Goal: Task Accomplishment & Management: Use online tool/utility

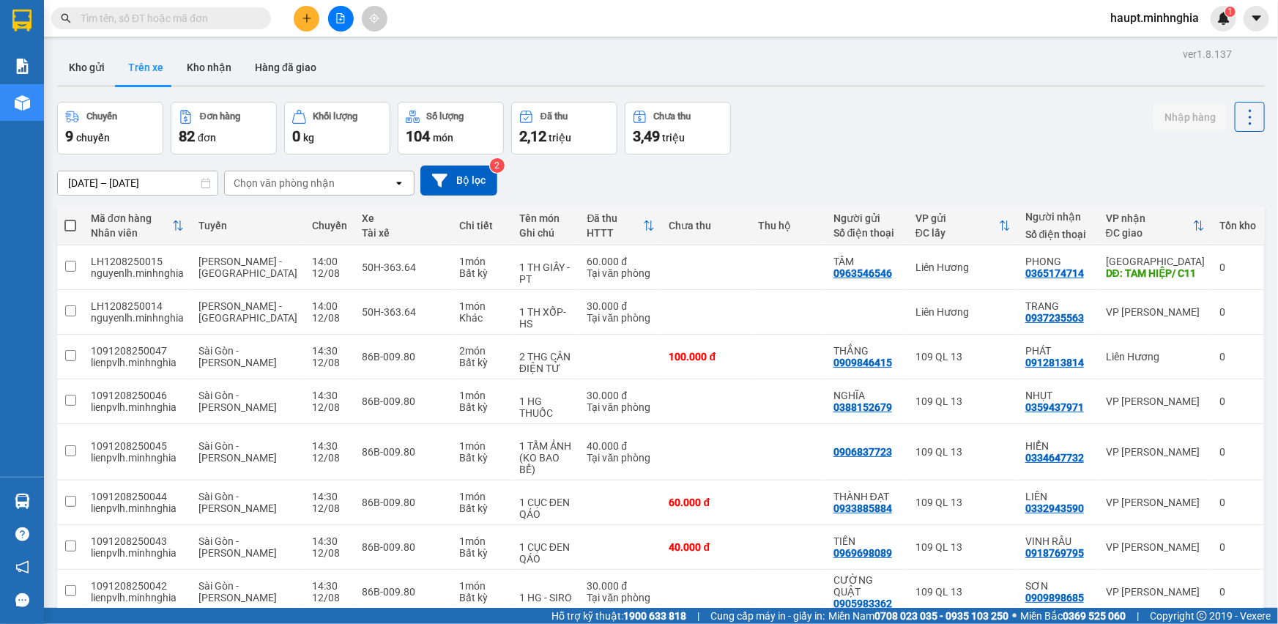
click at [292, 182] on div "Chọn văn phòng nhận" at bounding box center [284, 183] width 101 height 15
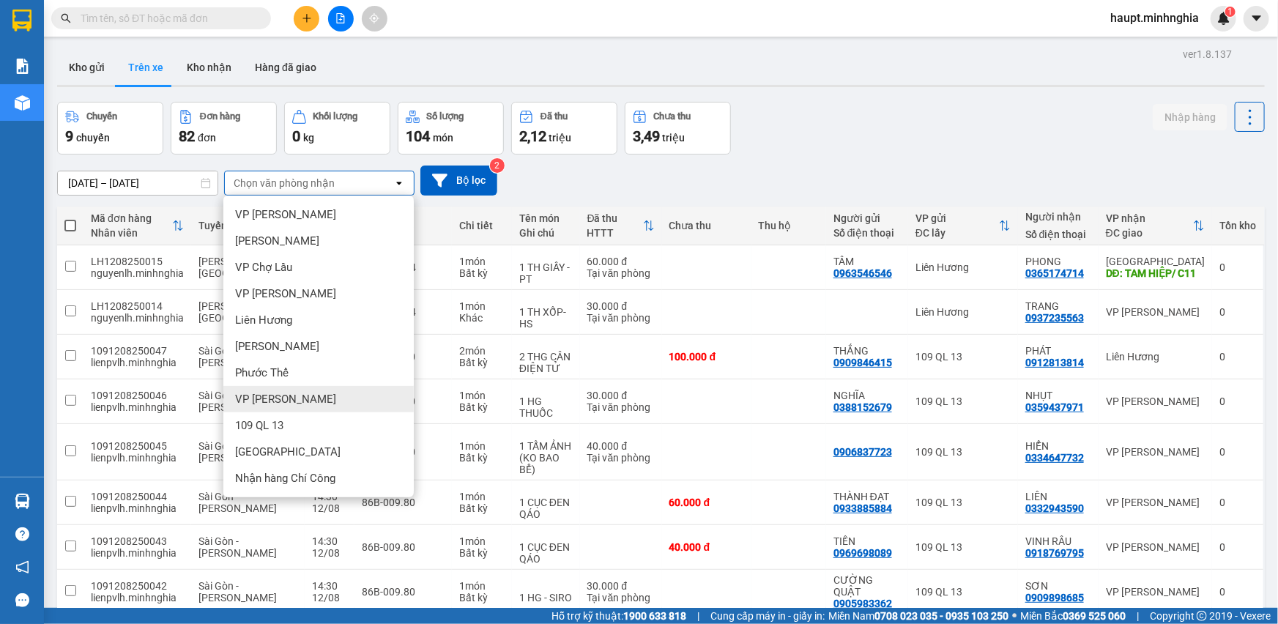
click at [312, 402] on div "VP Phan Thiết" at bounding box center [318, 399] width 190 height 26
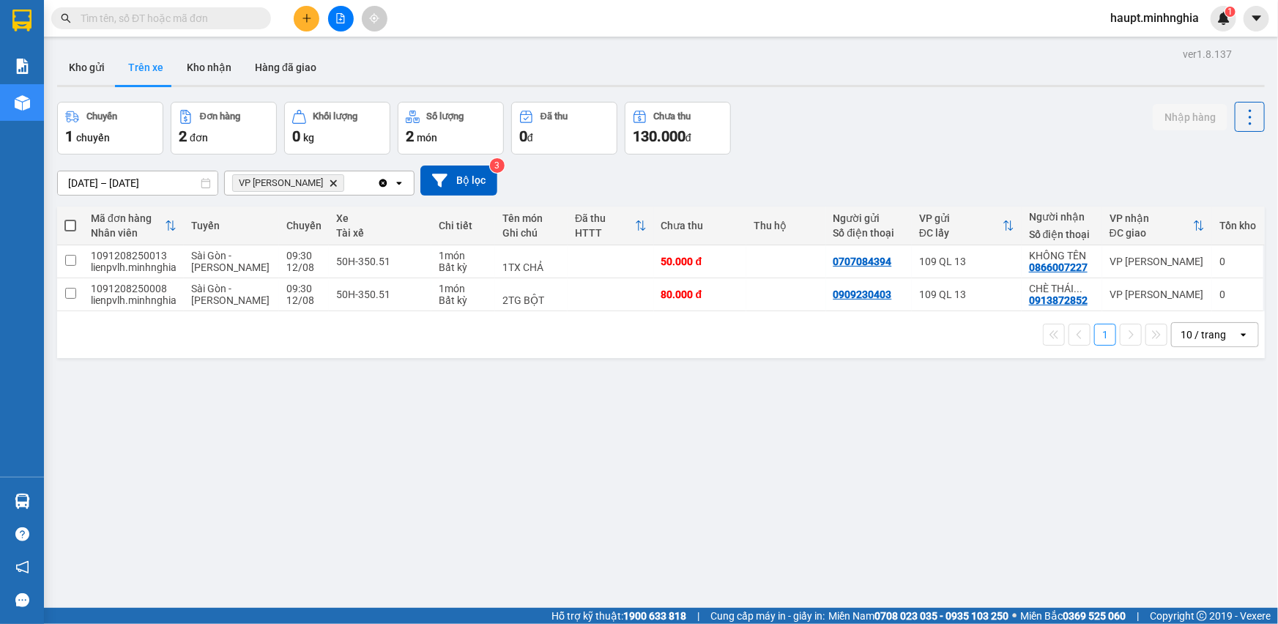
click at [338, 15] on icon "file-add" at bounding box center [340, 18] width 10 height 10
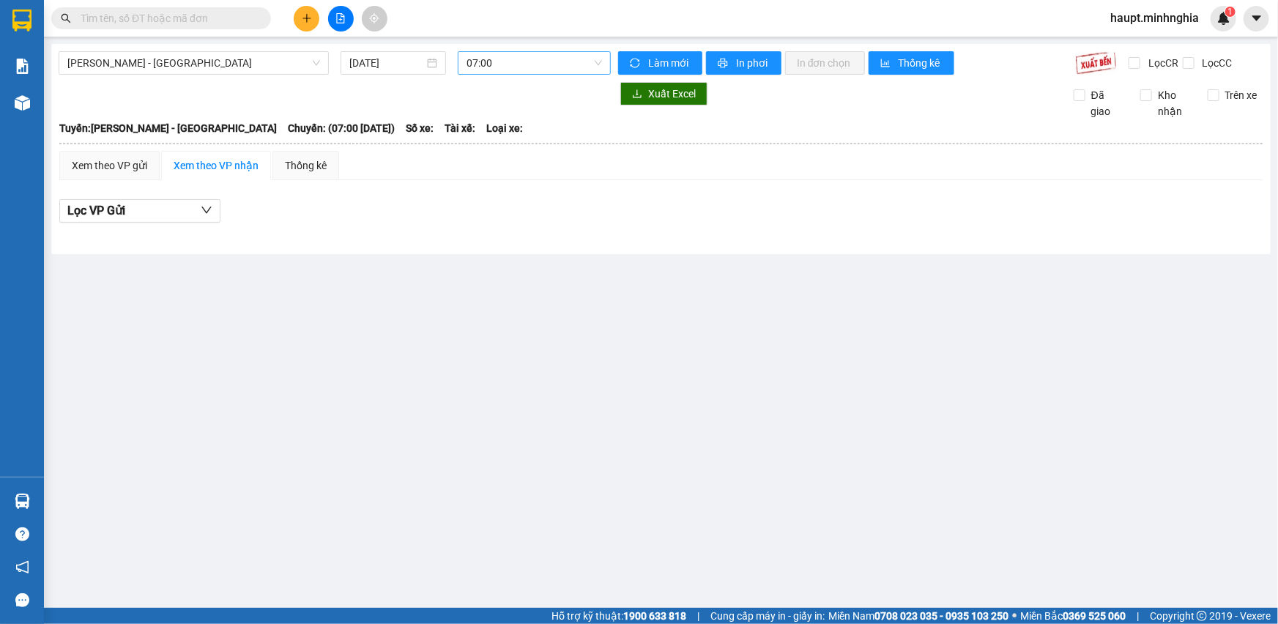
click at [534, 66] on span "07:00" at bounding box center [534, 63] width 135 height 22
click at [293, 66] on span "Phan Rí - Sài Gòn" at bounding box center [193, 63] width 253 height 22
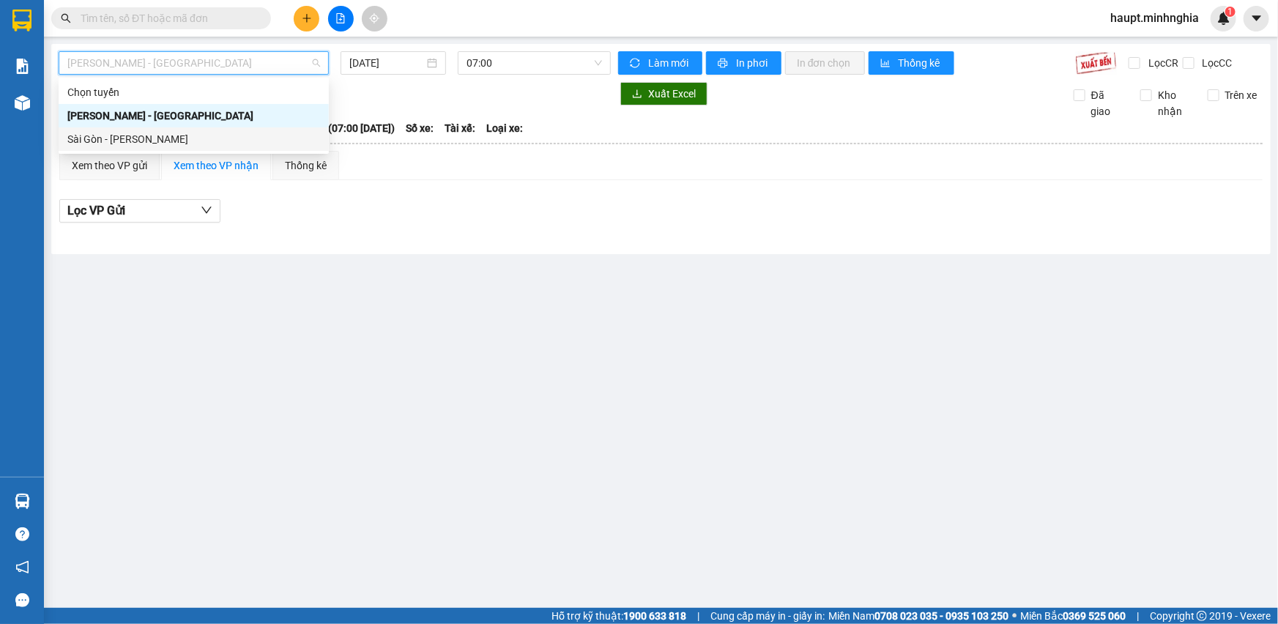
drag, startPoint x: 278, startPoint y: 125, endPoint x: 276, endPoint y: 133, distance: 8.9
click at [276, 133] on div "Chọn tuyến Phan Rí - Sài Gòn Sài Gòn - Phan Rí" at bounding box center [194, 116] width 270 height 70
click at [276, 132] on div "Sài Gòn - Phan Rí" at bounding box center [193, 139] width 253 height 16
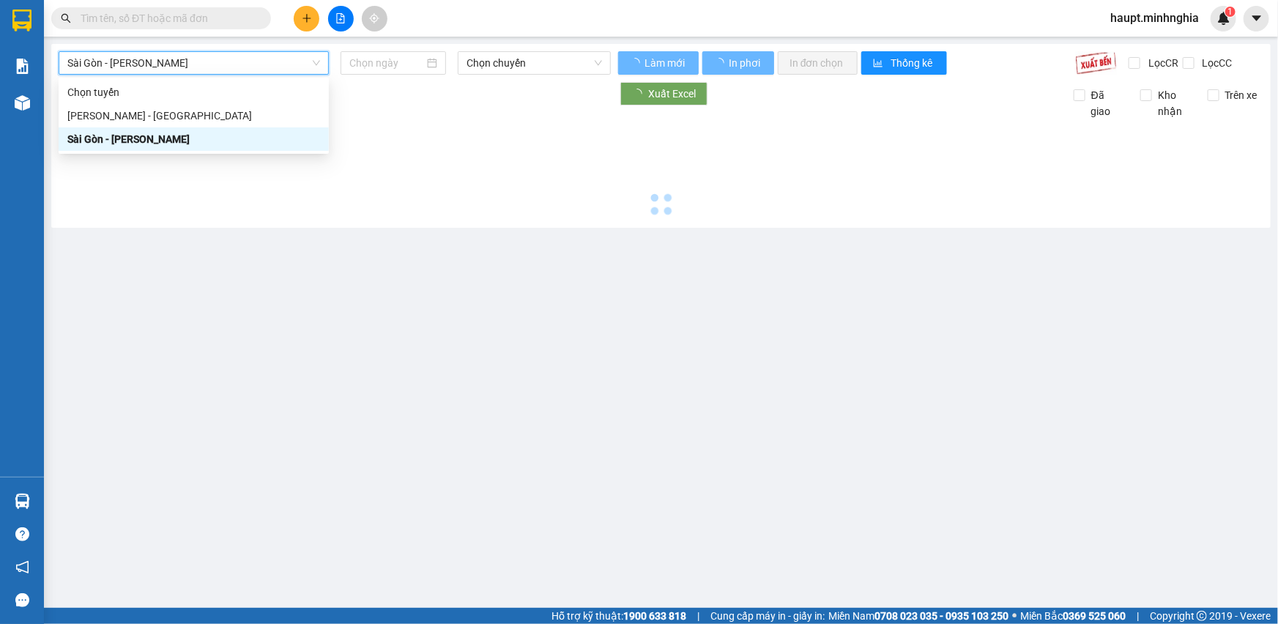
type input "12/08/2025"
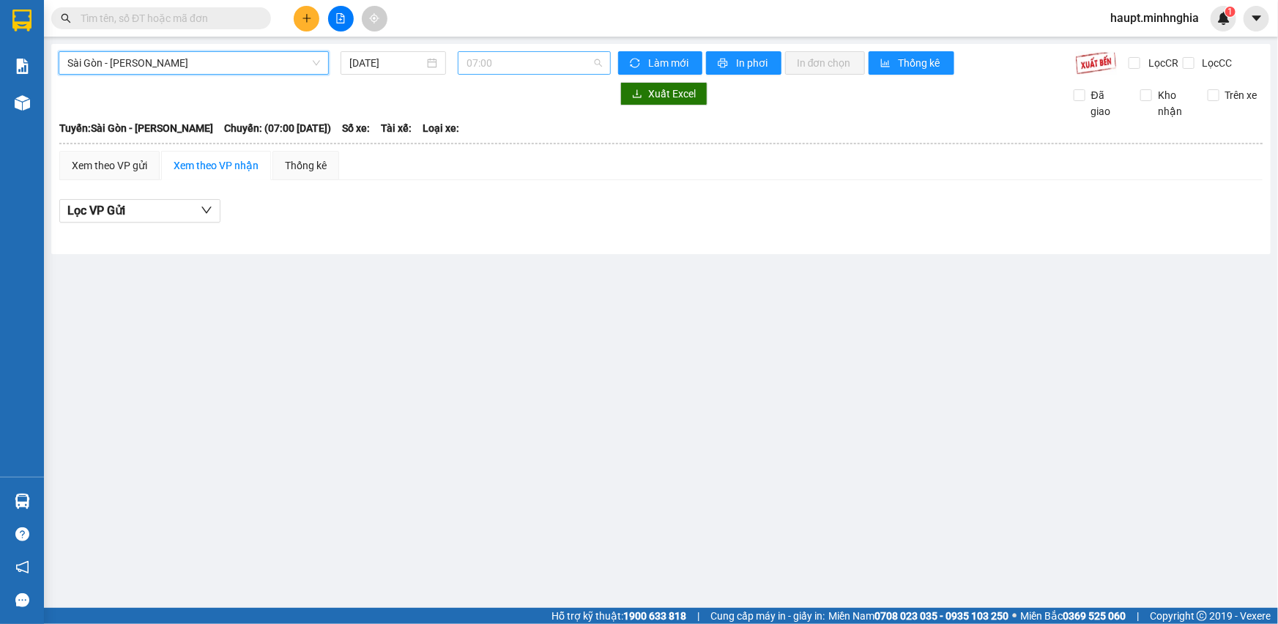
click at [560, 66] on span "07:00" at bounding box center [534, 63] width 135 height 22
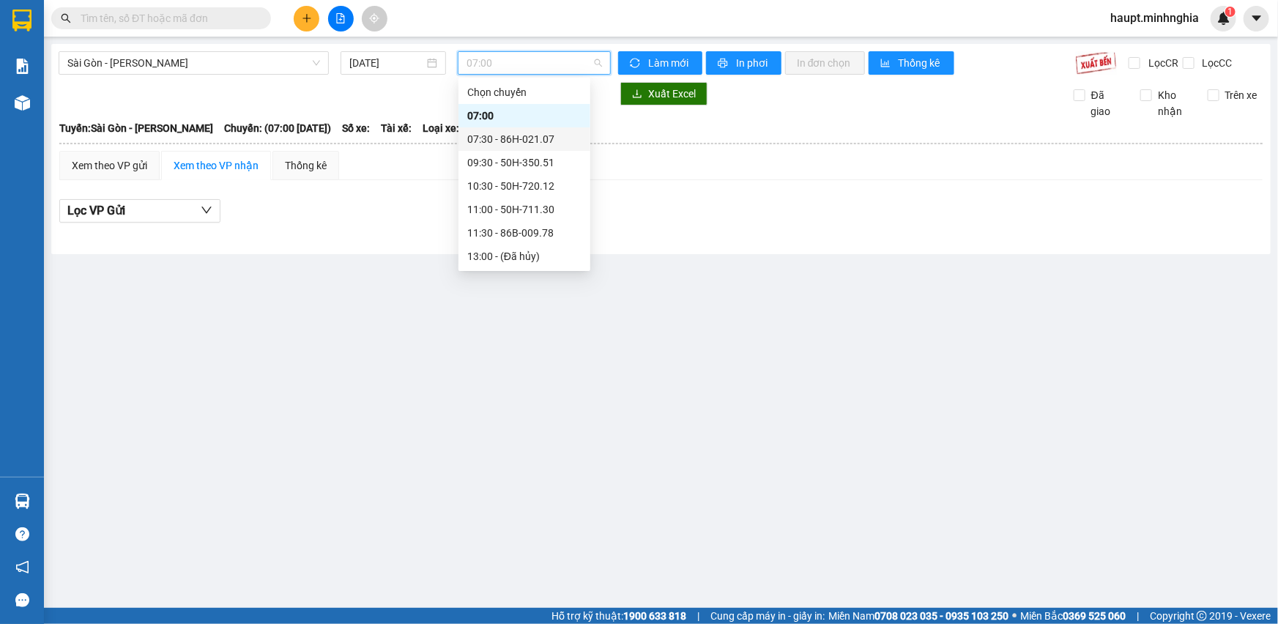
click at [557, 140] on div "07:30 - 86H-021.07" at bounding box center [524, 139] width 114 height 16
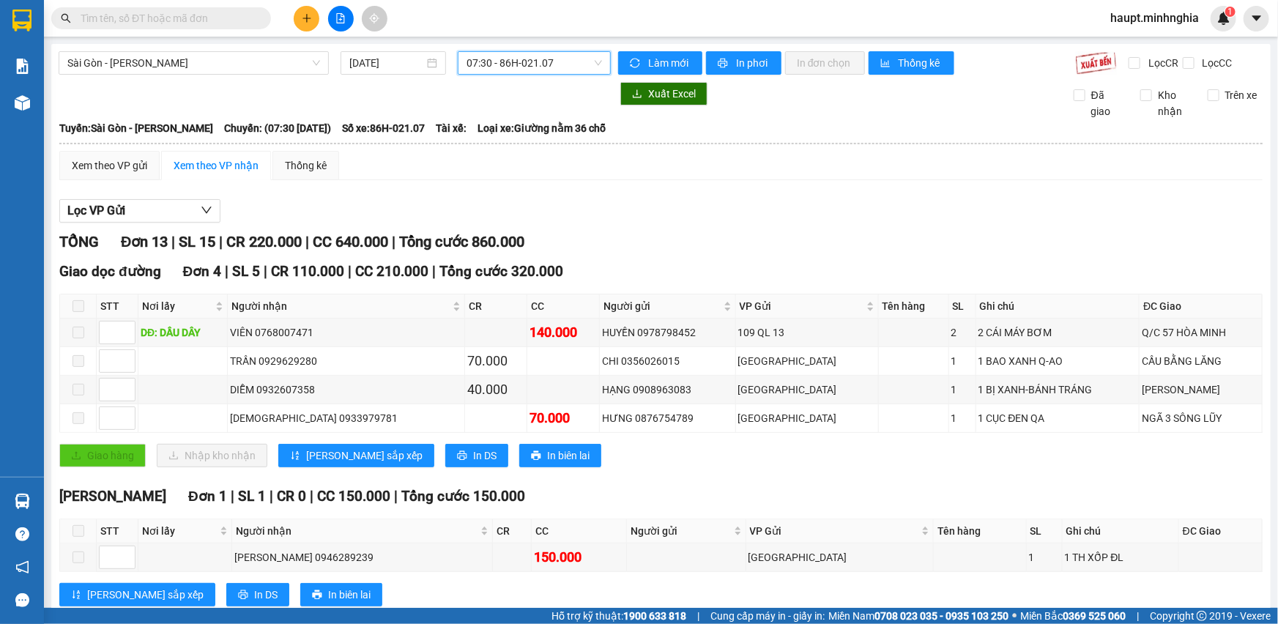
click at [560, 67] on span "07:30 - 86H-021.07" at bounding box center [534, 63] width 135 height 22
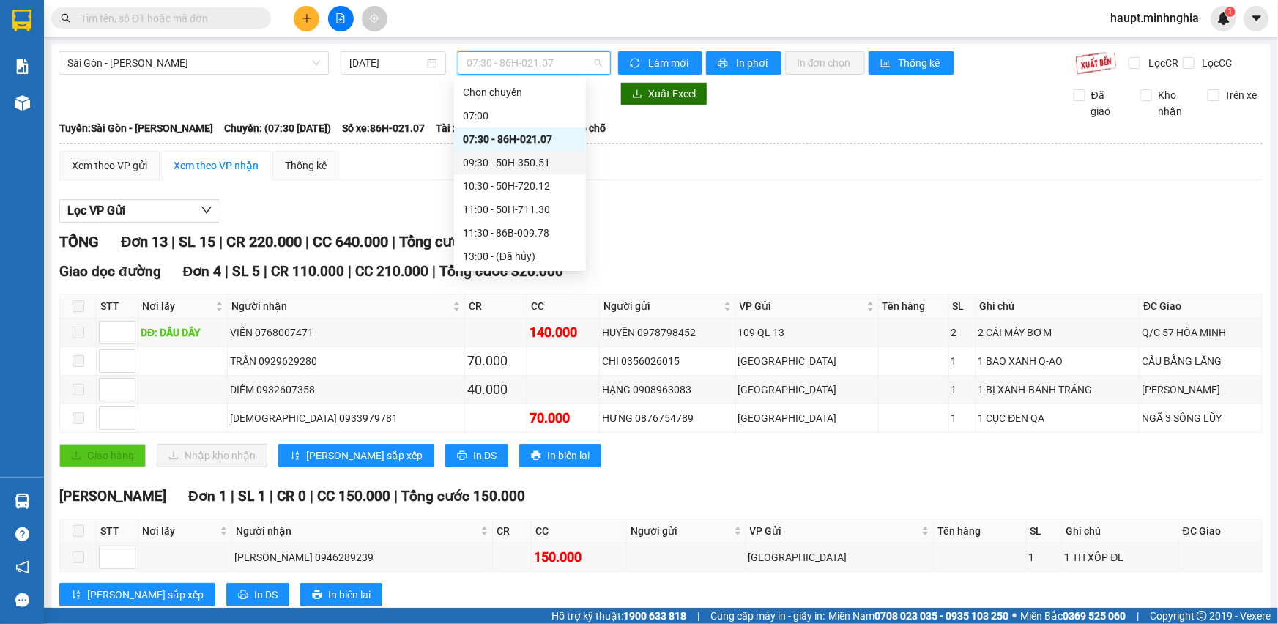
click at [552, 158] on div "09:30 - 50H-350.51" at bounding box center [520, 163] width 114 height 16
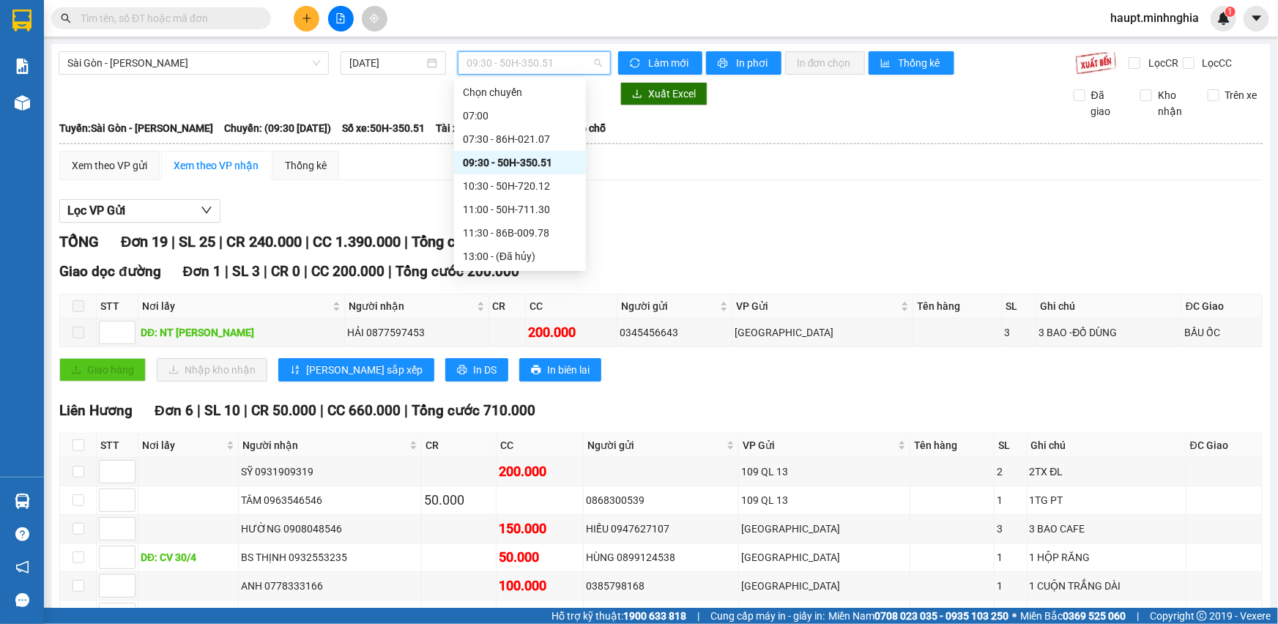
click at [562, 63] on span "09:30 - 50H-350.51" at bounding box center [534, 63] width 135 height 22
click at [543, 179] on div "10:30 - 50H-720.12" at bounding box center [520, 186] width 114 height 16
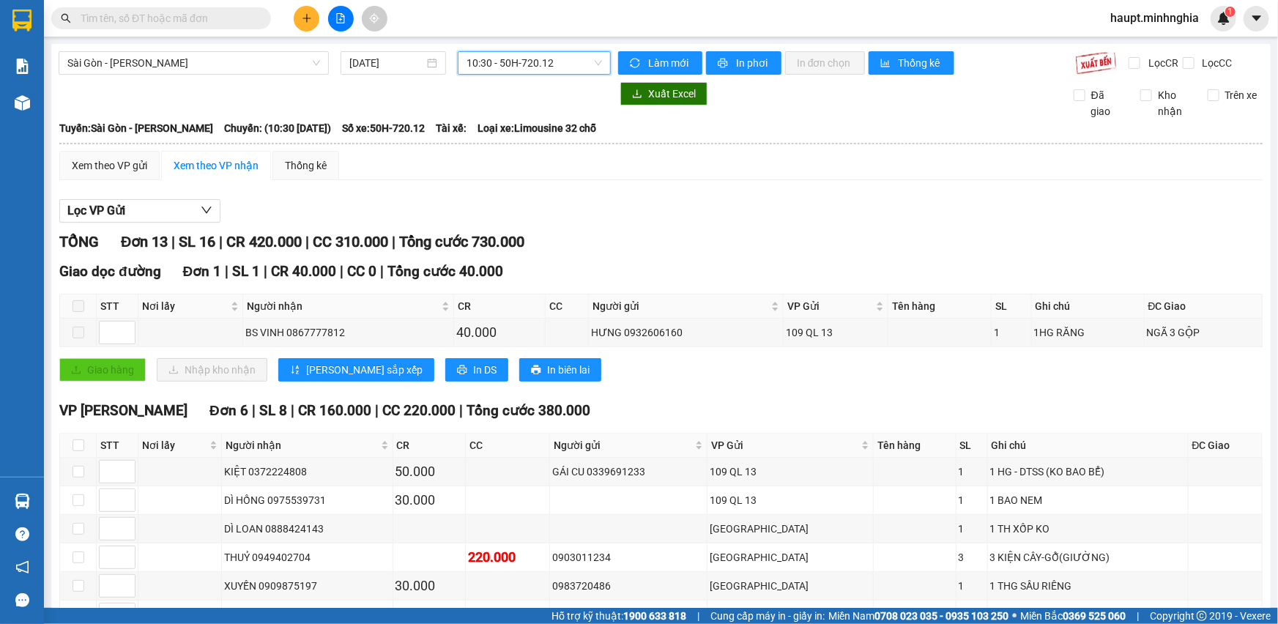
click at [574, 59] on span "10:30 - 50H-720.12" at bounding box center [534, 63] width 135 height 22
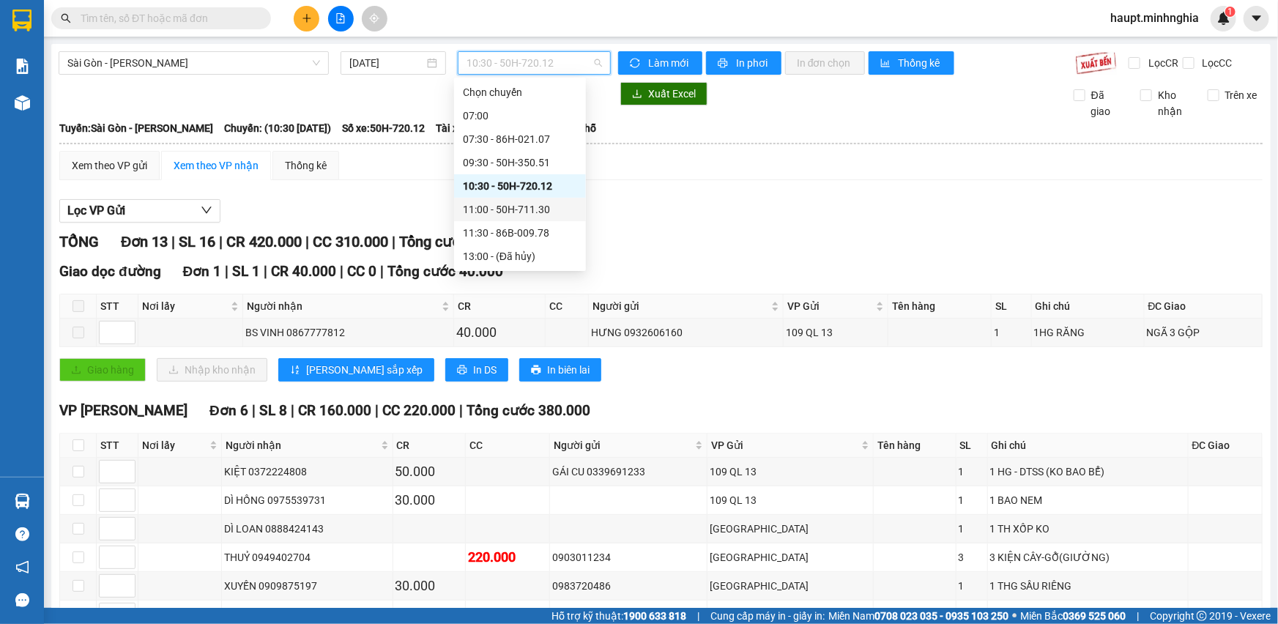
click at [562, 208] on div "11:00 - 50H-711.30" at bounding box center [520, 209] width 114 height 16
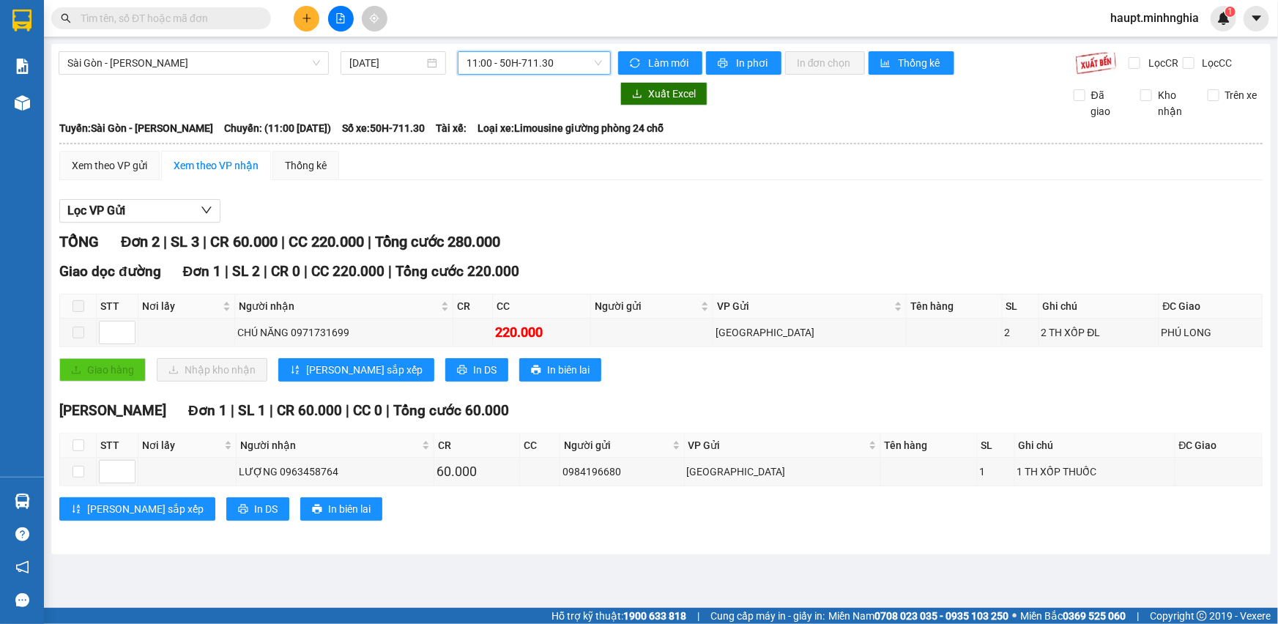
click at [533, 62] on span "11:00 - 50H-711.30" at bounding box center [534, 63] width 135 height 22
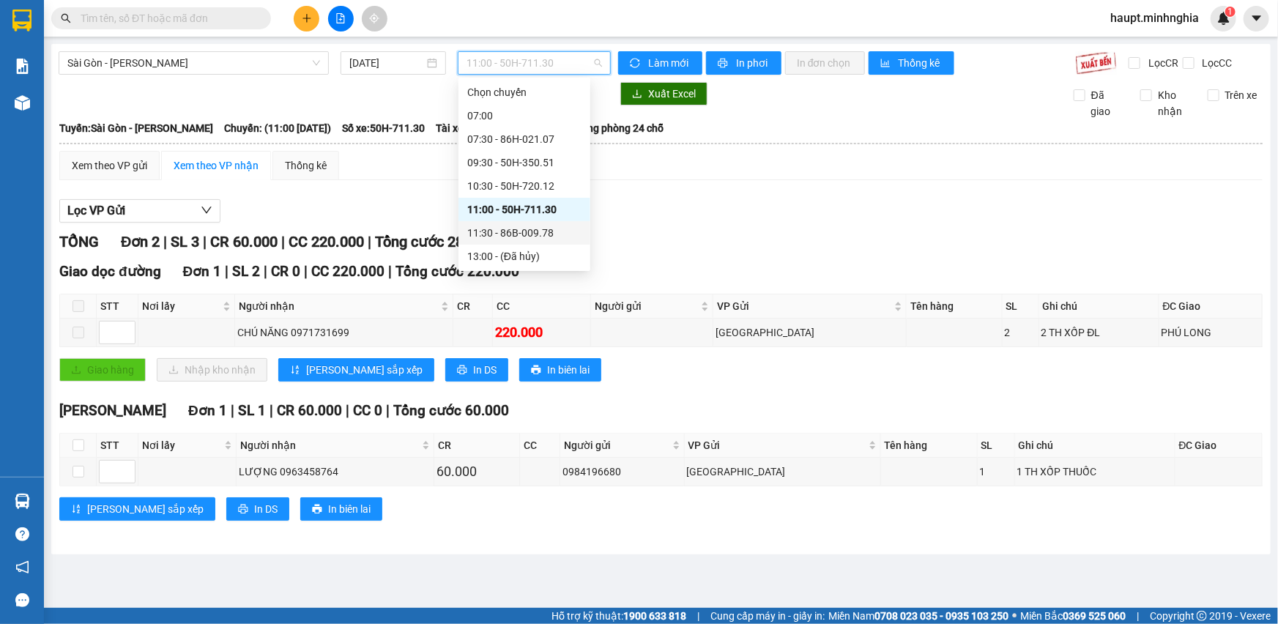
click at [568, 238] on div "11:30 - 86B-009.78" at bounding box center [524, 233] width 114 height 16
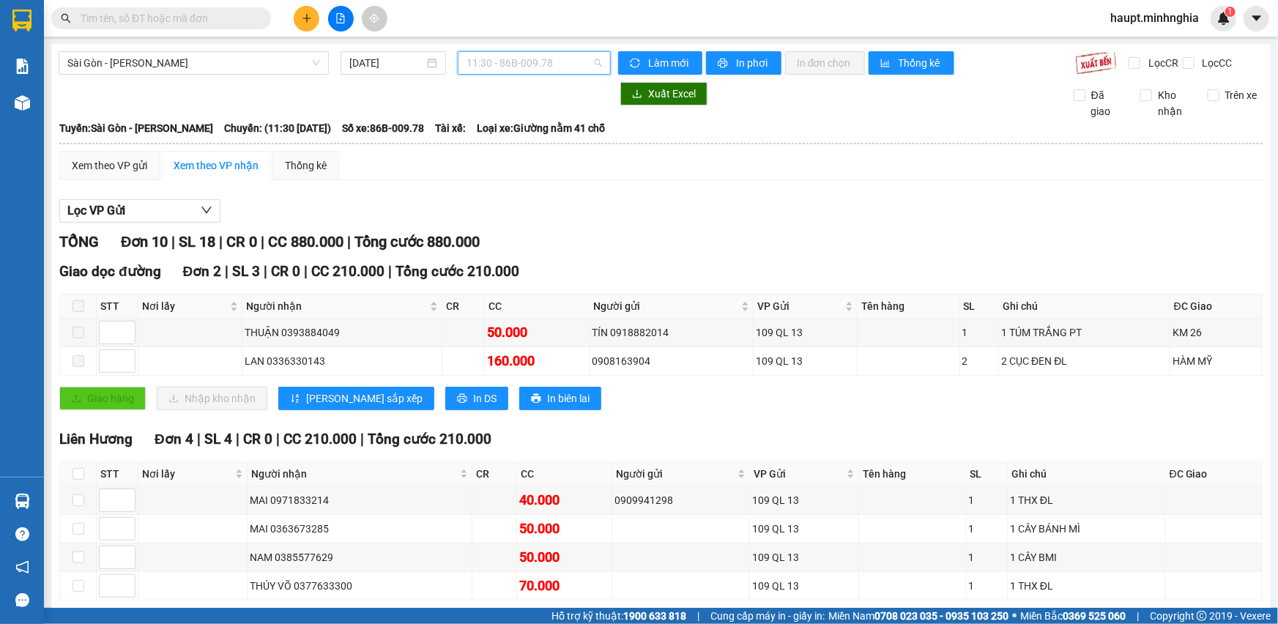
click at [571, 66] on span "11:30 - 86B-009.78" at bounding box center [534, 63] width 135 height 22
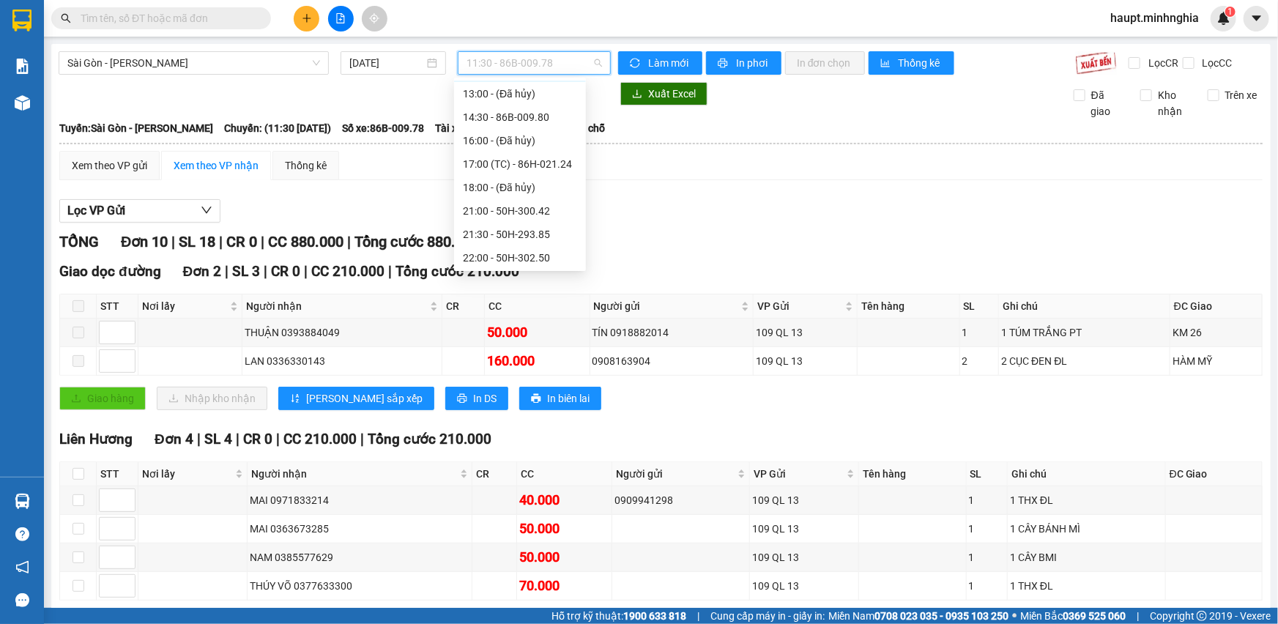
scroll to position [163, 0]
click at [528, 59] on span "11:30 - 86B-009.78" at bounding box center [534, 63] width 135 height 22
click at [728, 165] on div "Xem theo VP gửi Xem theo VP nhận Thống kê" at bounding box center [660, 165] width 1203 height 29
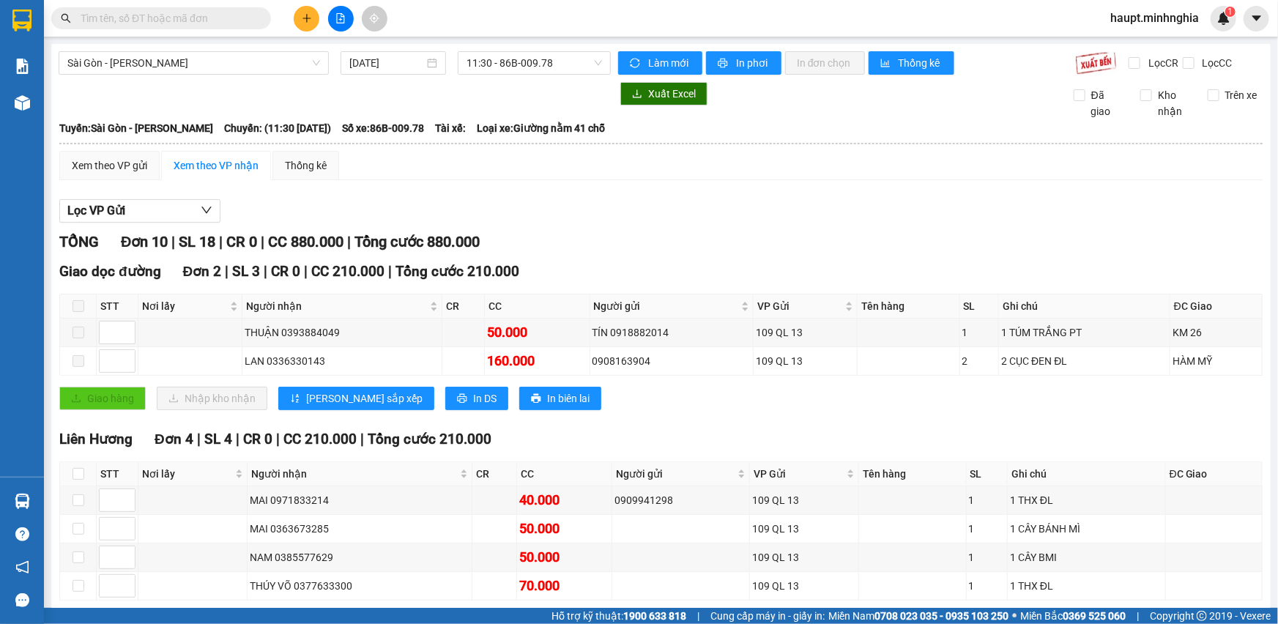
click at [570, 78] on div "Sài Gòn - Phan Rí 12/08/2025 11:30 - 86B-009.78 Làm mới In phơi In đơn chọn Thố…" at bounding box center [660, 579] width 1219 height 1071
click at [585, 67] on span "11:30 - 86B-009.78" at bounding box center [534, 63] width 135 height 22
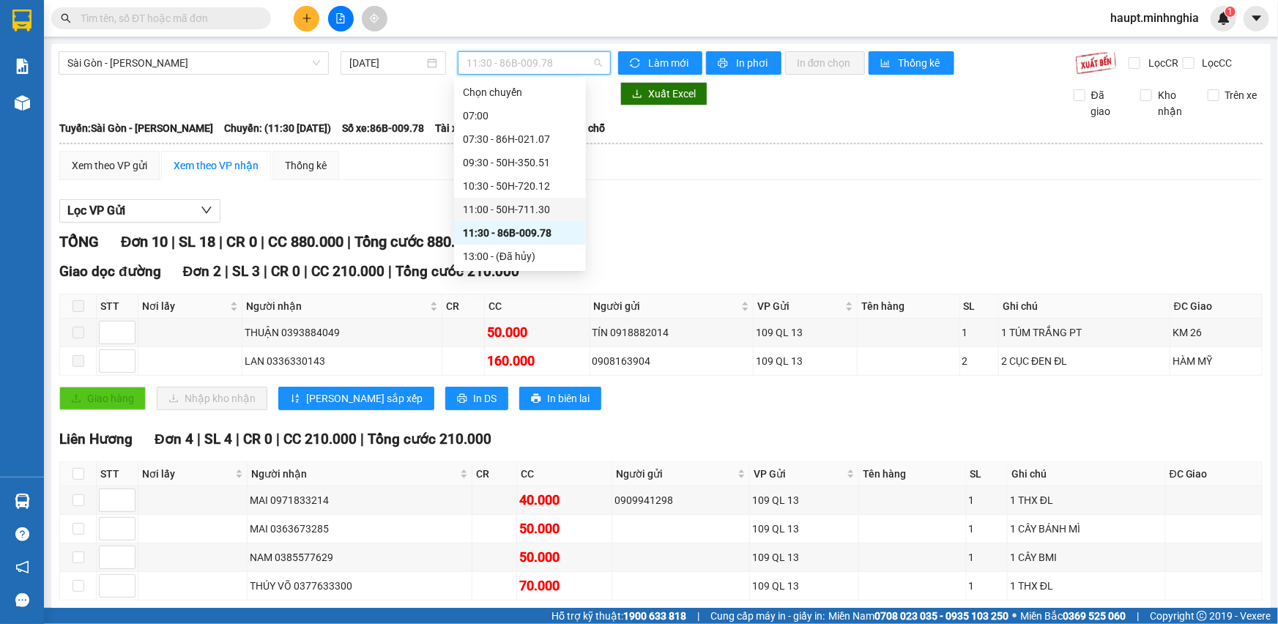
click at [553, 205] on div "11:00 - 50H-711.30" at bounding box center [520, 209] width 114 height 16
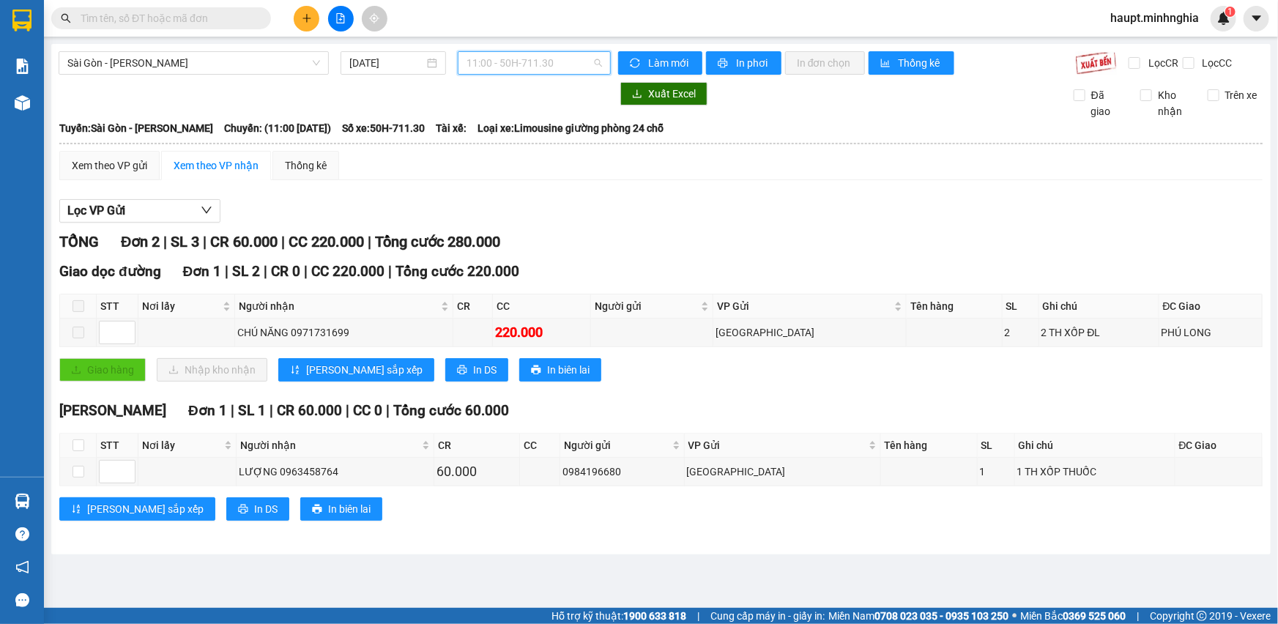
click at [562, 61] on span "11:00 - 50H-711.30" at bounding box center [534, 63] width 135 height 22
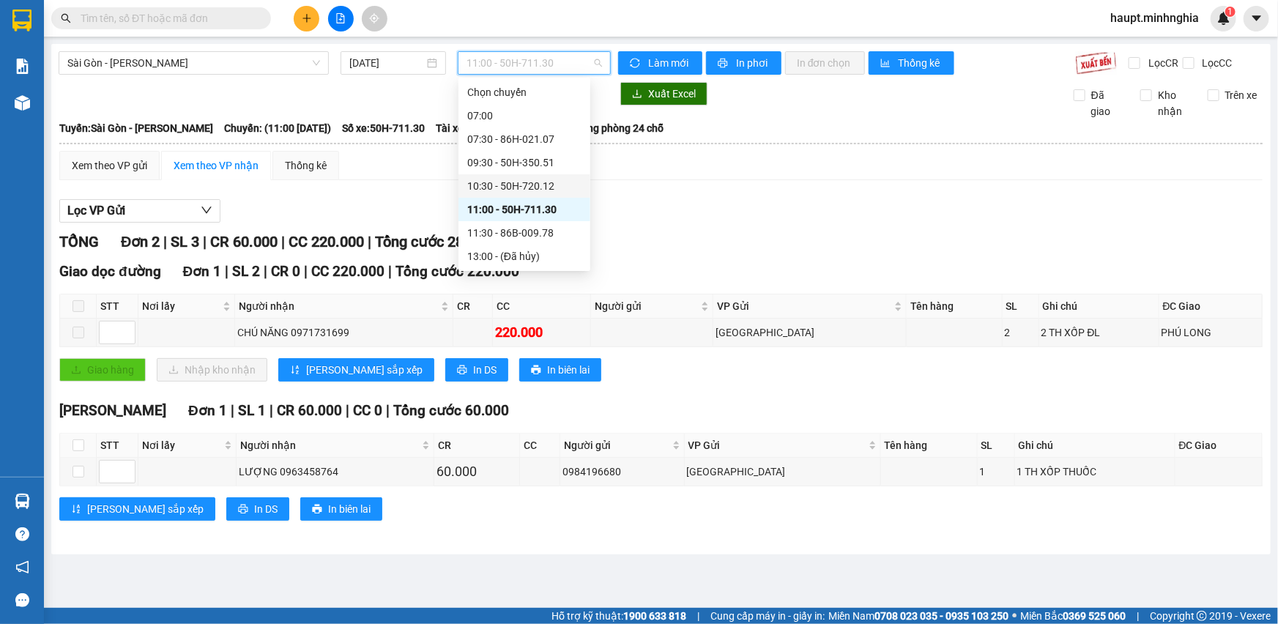
click at [554, 183] on div "10:30 - 50H-720.12" at bounding box center [524, 186] width 114 height 16
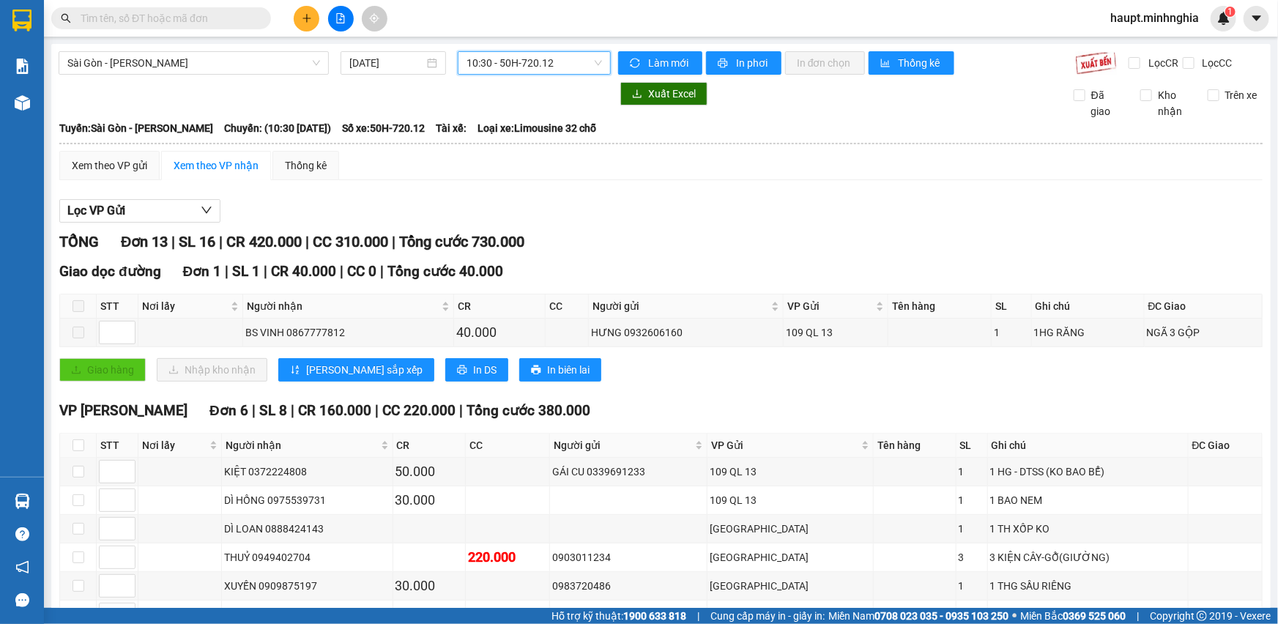
click at [557, 59] on span "10:30 - 50H-720.12" at bounding box center [534, 63] width 135 height 22
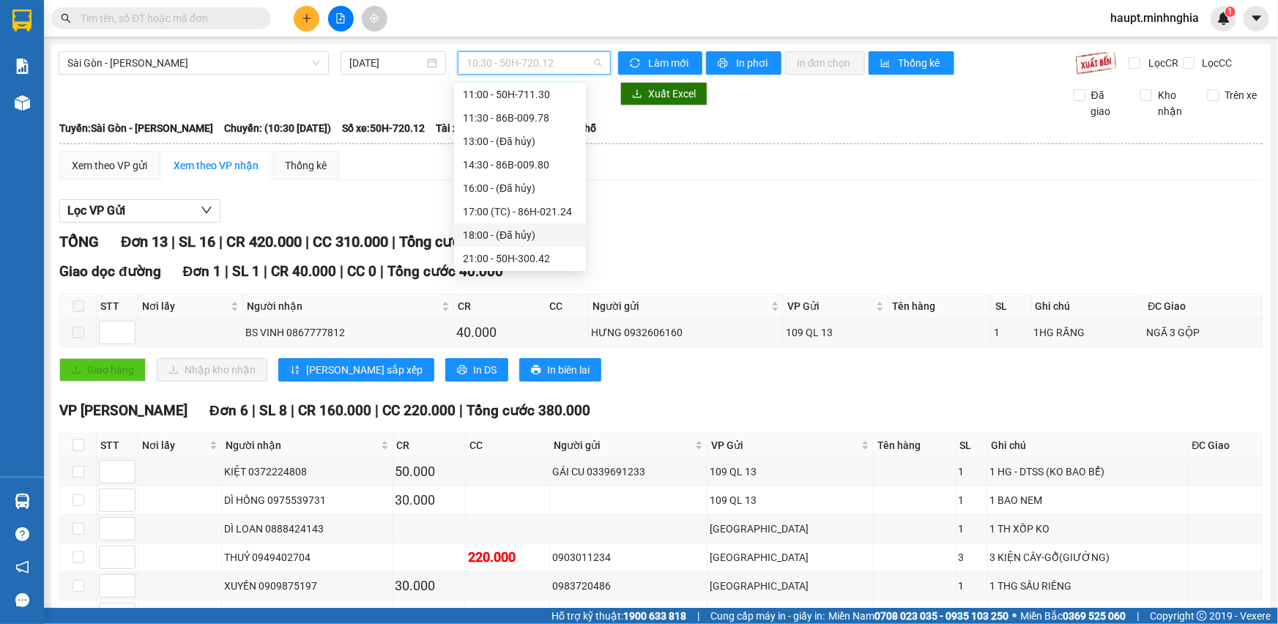
scroll to position [133, 0]
click at [549, 147] on div "14:30 - 86B-009.80" at bounding box center [520, 147] width 114 height 16
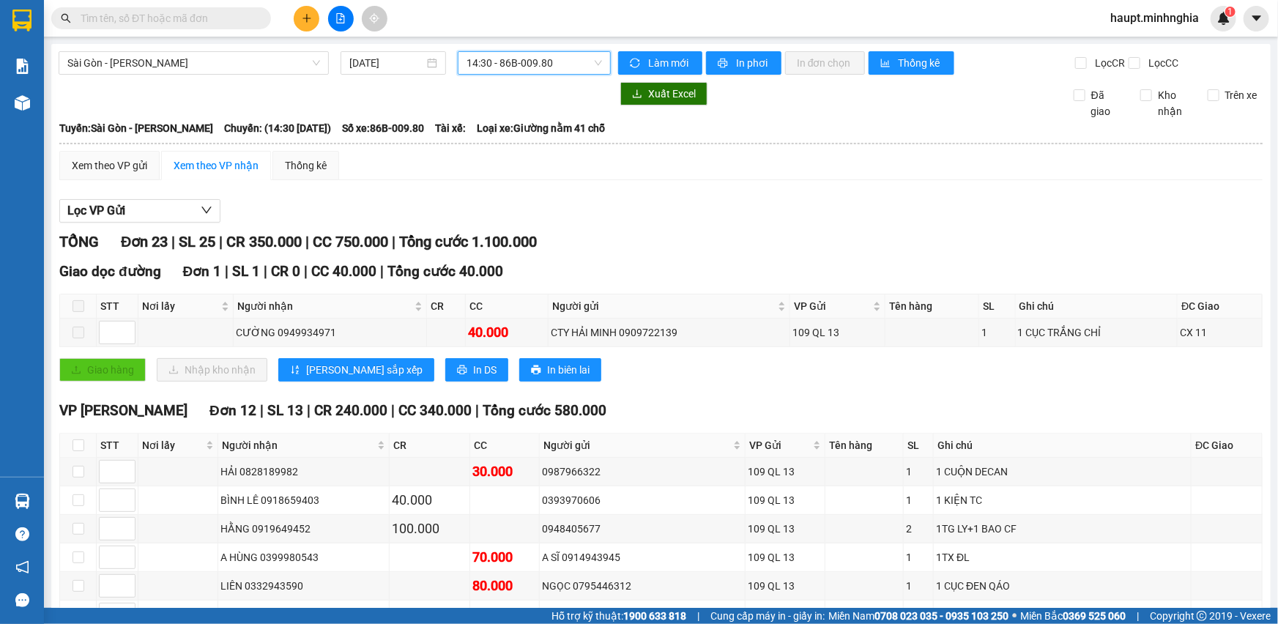
click at [563, 63] on span "14:30 - 86B-009.80" at bounding box center [534, 63] width 135 height 22
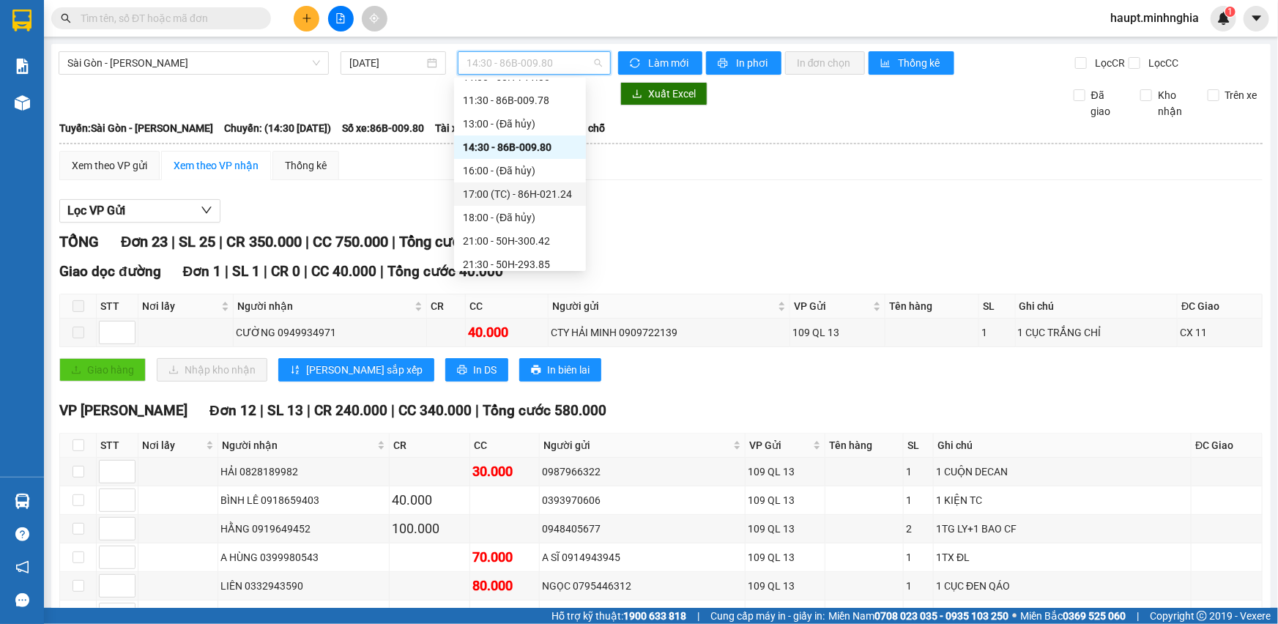
click at [540, 190] on div "17:00 (TC) - 86H-021.24" at bounding box center [520, 194] width 114 height 16
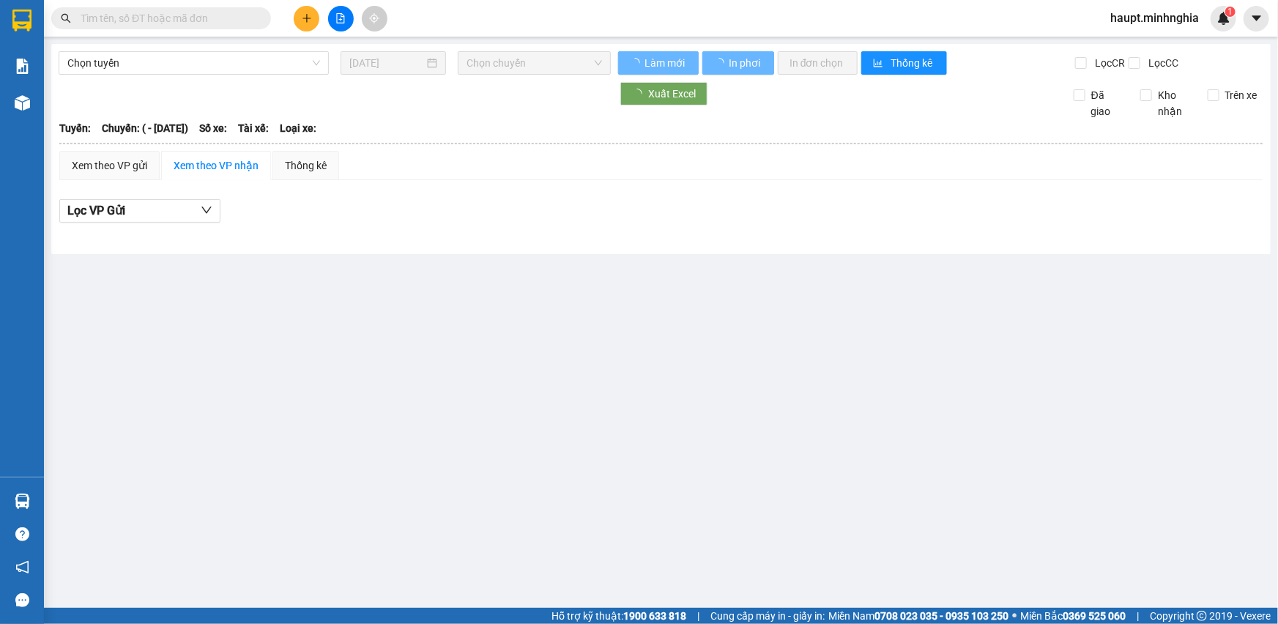
click at [521, 105] on div at bounding box center [335, 93] width 552 height 23
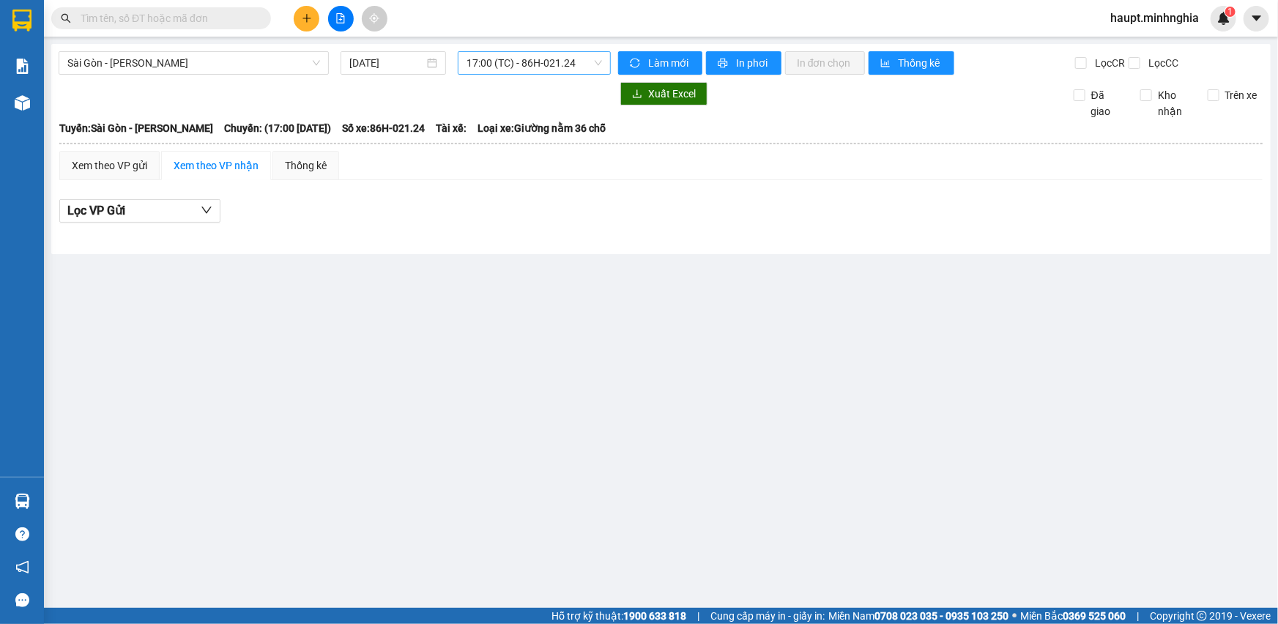
click at [571, 69] on span "17:00 (TC) - 86H-021.24" at bounding box center [534, 63] width 135 height 22
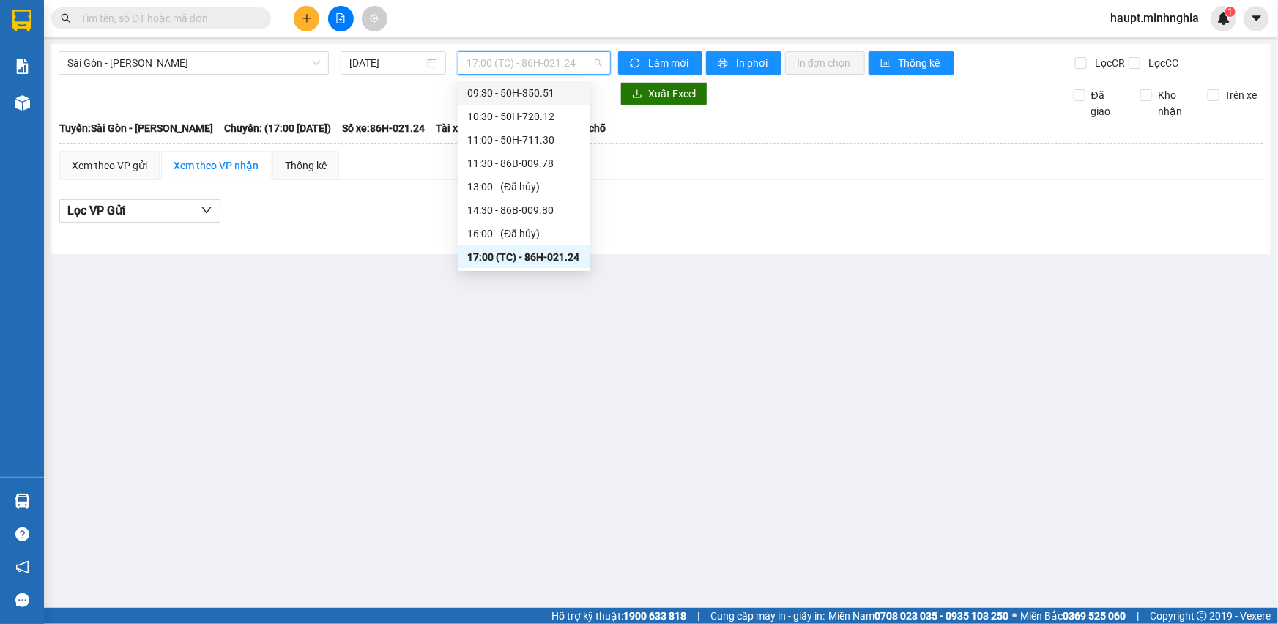
click at [562, 90] on div "09:30 - 50H-350.51" at bounding box center [524, 93] width 114 height 16
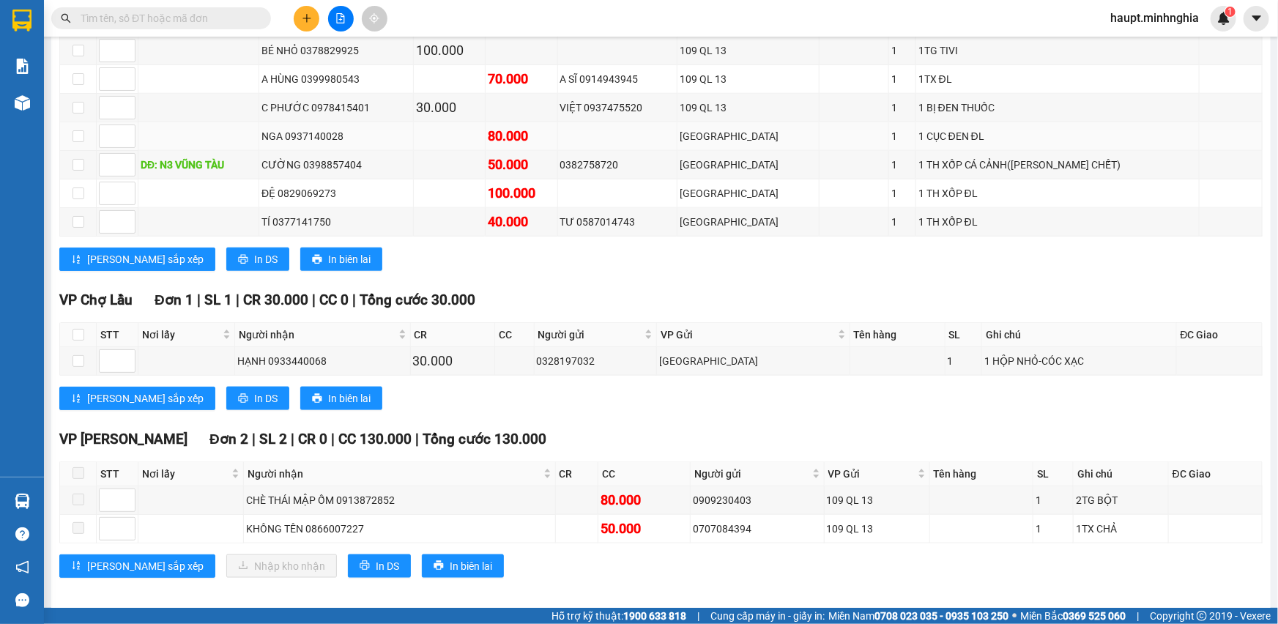
scroll to position [766, 0]
